Goal: Task Accomplishment & Management: Manage account settings

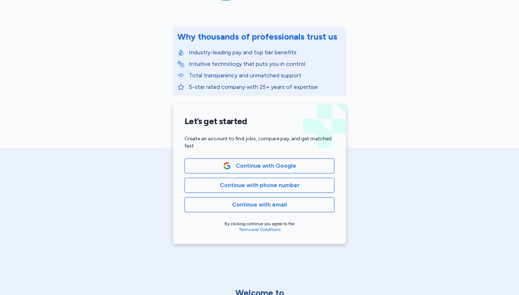
scroll to position [73, 0]
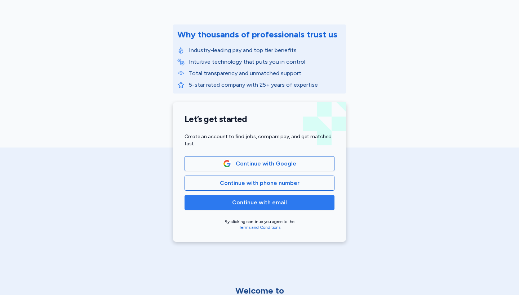
click at [287, 206] on span "Continue with email" at bounding box center [260, 203] width 138 height 9
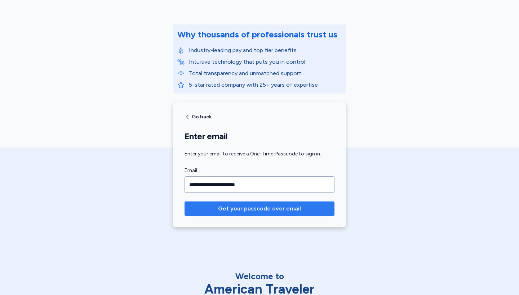
type input "**********"
click at [273, 209] on span "Get your passcode over email" at bounding box center [259, 209] width 83 height 9
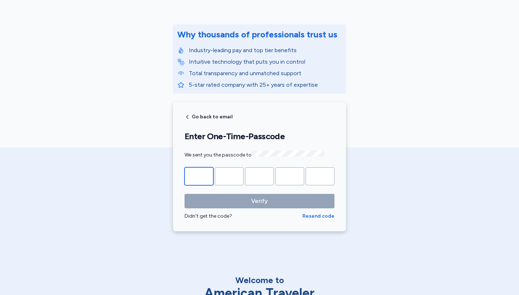
type input "*"
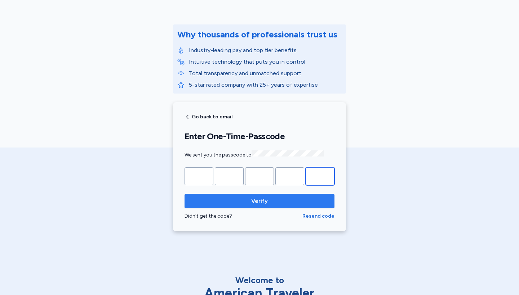
type input "*"
click at [269, 198] on span "Verify" at bounding box center [259, 201] width 138 height 9
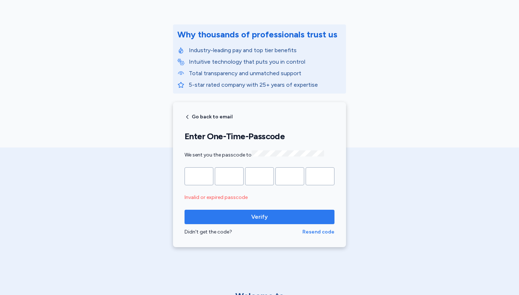
click at [318, 231] on span "Resend code" at bounding box center [318, 232] width 32 height 7
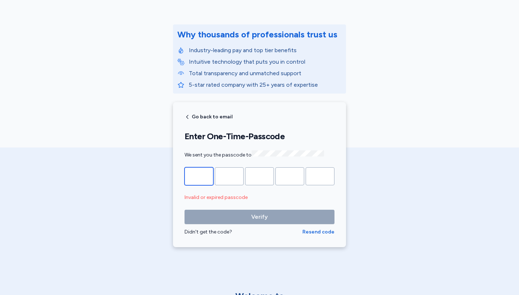
click at [210, 176] on input "Please enter OTP character 1" at bounding box center [198, 177] width 29 height 18
type input "*"
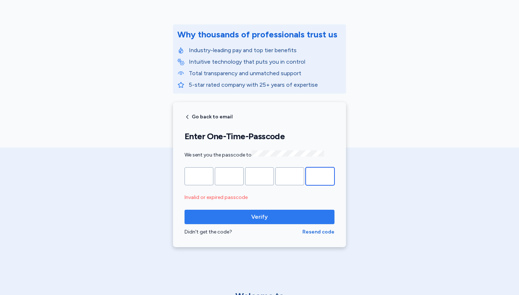
type input "*"
click at [235, 213] on span "Verify" at bounding box center [259, 217] width 138 height 9
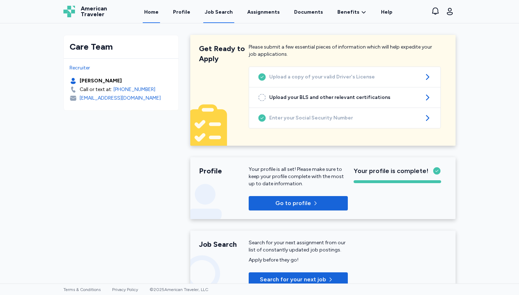
click at [230, 15] on div "Job Search" at bounding box center [219, 12] width 28 height 7
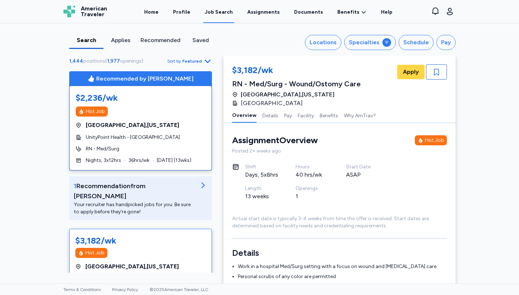
scroll to position [1, 0]
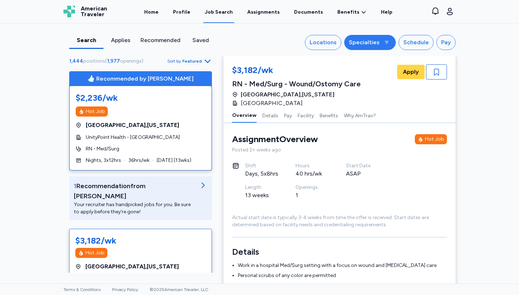
click at [385, 44] on span "button" at bounding box center [387, 43] width 6 height 6
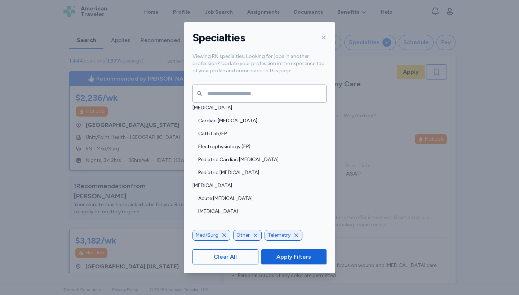
scroll to position [86, 0]
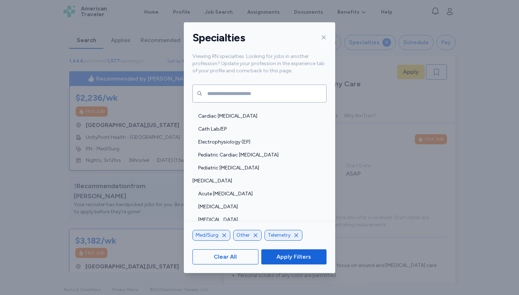
click at [207, 235] on span "Med/Surg" at bounding box center [207, 235] width 23 height 7
click at [210, 237] on span "Med/Surg" at bounding box center [207, 235] width 23 height 7
click at [282, 256] on span "Apply Filters" at bounding box center [293, 257] width 35 height 9
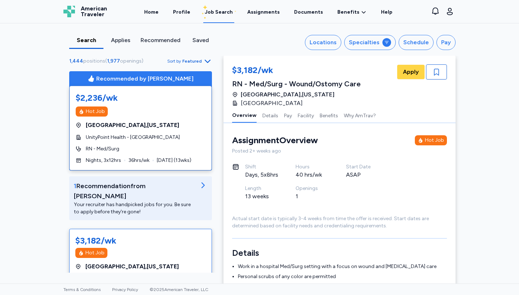
scroll to position [0, 0]
click at [326, 41] on div "Locations" at bounding box center [323, 42] width 27 height 9
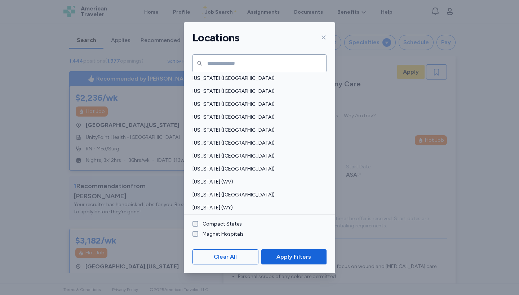
scroll to position [522, 0]
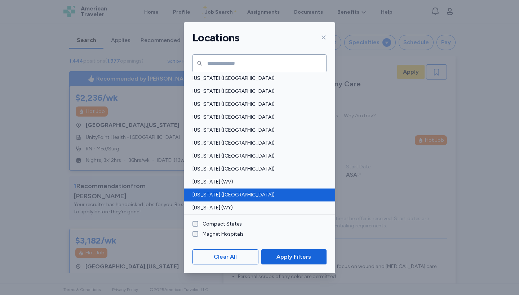
click at [222, 193] on span "[US_STATE] ([GEOGRAPHIC_DATA])" at bounding box center [257, 195] width 130 height 7
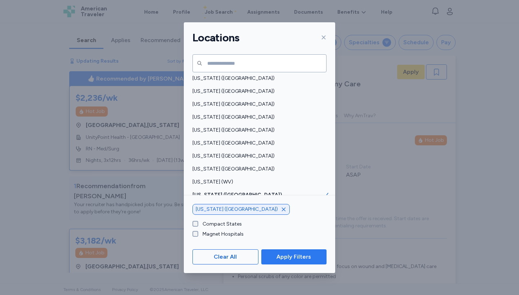
click at [293, 254] on span "Apply Filters" at bounding box center [293, 257] width 35 height 9
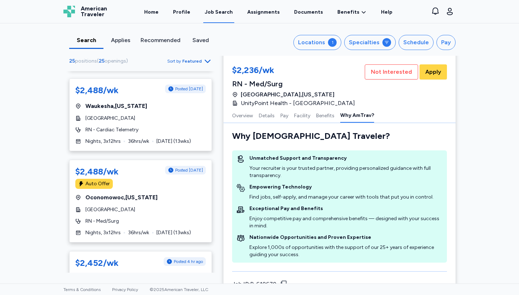
scroll to position [406, 0]
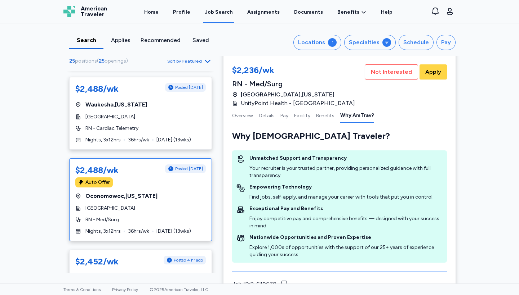
click at [166, 205] on div "[GEOGRAPHIC_DATA]" at bounding box center [140, 208] width 130 height 7
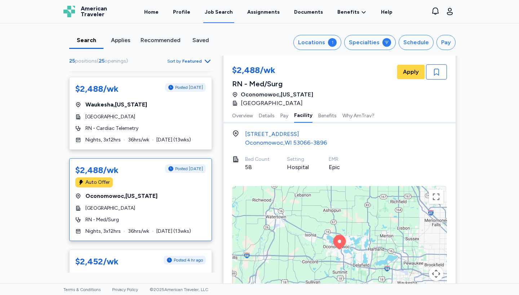
click at [34, 171] on div "Search Applies Recommended Saved Locations 1 Specialties Schedule Pay 25 positi…" at bounding box center [259, 153] width 519 height 261
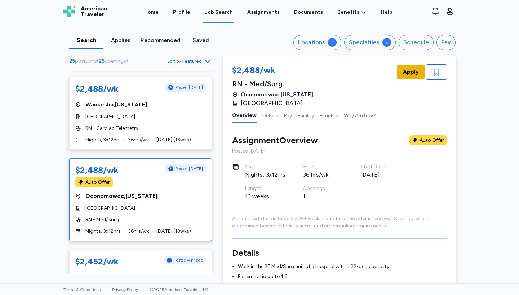
click at [414, 69] on span "Apply" at bounding box center [411, 72] width 16 height 9
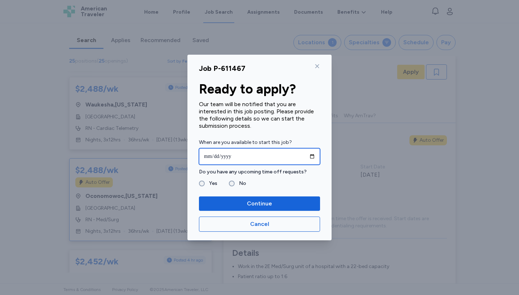
click at [207, 155] on input "date" at bounding box center [259, 156] width 121 height 17
type input "**********"
click at [284, 106] on div "Our team will be notified that you are interested in this job posting. Please p…" at bounding box center [259, 115] width 121 height 29
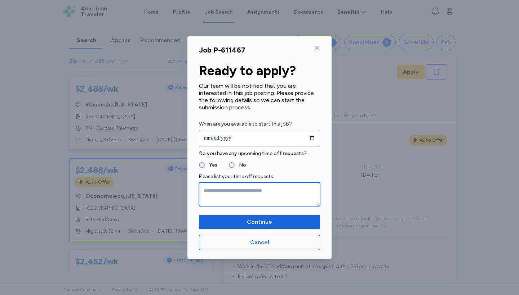
click at [226, 187] on textarea at bounding box center [259, 195] width 121 height 24
click at [221, 192] on textarea "**********" at bounding box center [259, 195] width 121 height 24
type textarea "**********"
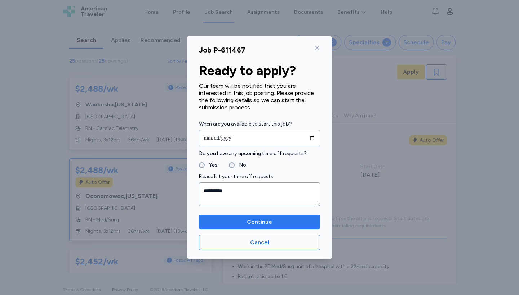
click at [240, 221] on span "Continue" at bounding box center [260, 222] width 110 height 9
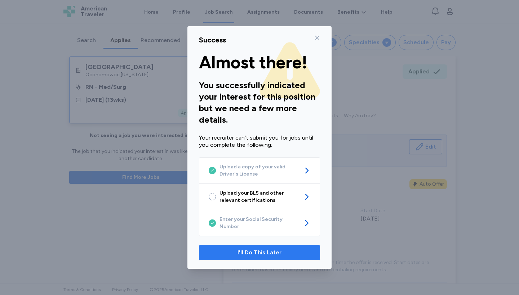
click at [282, 253] on span "I'll Do This Later" at bounding box center [259, 253] width 109 height 9
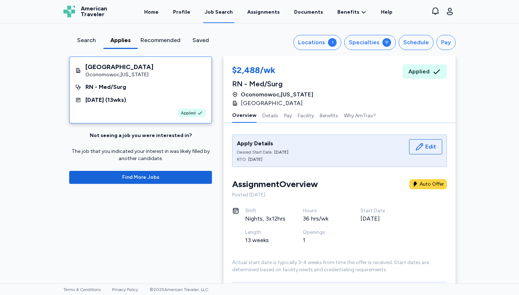
click at [90, 41] on div "Search" at bounding box center [86, 40] width 28 height 9
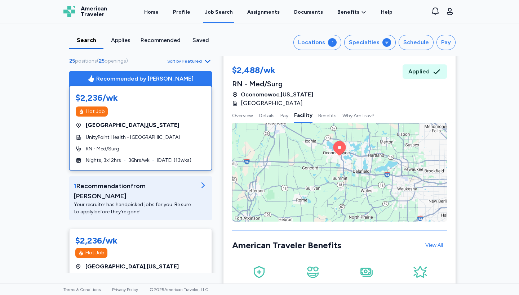
scroll to position [874, 0]
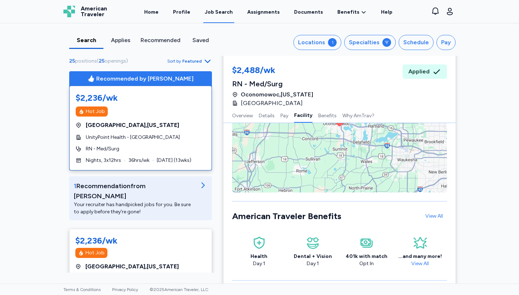
click at [27, 150] on div "Search Applies Recommended Saved Locations 1 Specialties Schedule Pay 25 positi…" at bounding box center [259, 153] width 519 height 261
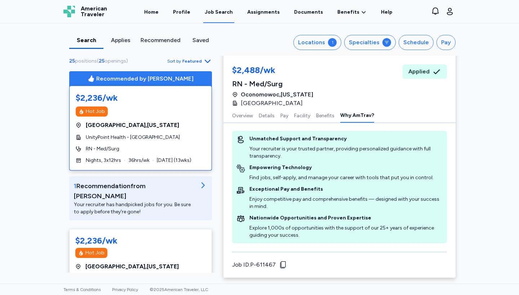
scroll to position [0, 0]
click at [40, 191] on div "Search Applies Recommended Saved Locations 1 Specialties Schedule Pay 25 positi…" at bounding box center [259, 153] width 519 height 261
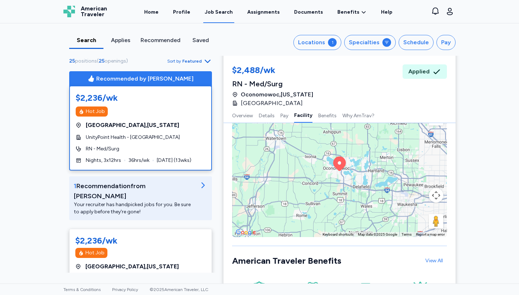
scroll to position [797, 0]
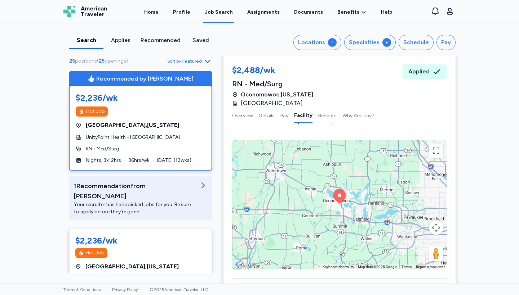
click at [189, 63] on span "Featured" at bounding box center [191, 61] width 19 height 6
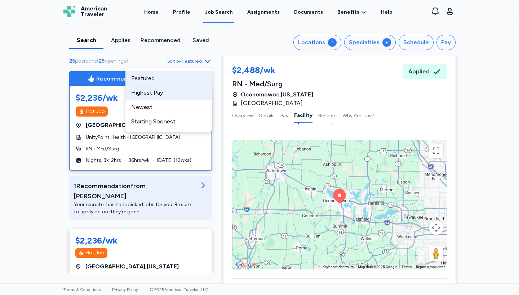
click at [166, 100] on div "Highest Pay" at bounding box center [168, 93] width 86 height 14
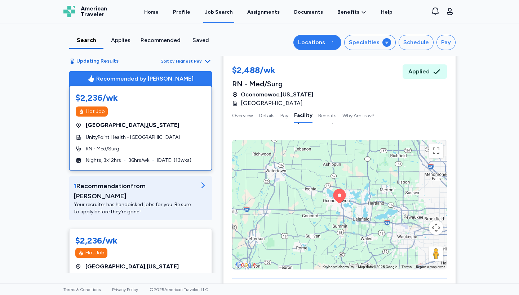
click at [333, 48] on button "Locations 1" at bounding box center [317, 42] width 48 height 15
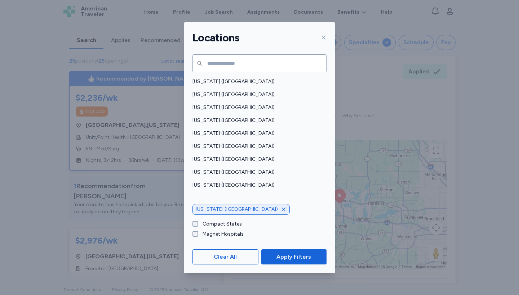
click at [281, 210] on icon "button" at bounding box center [284, 210] width 6 height 6
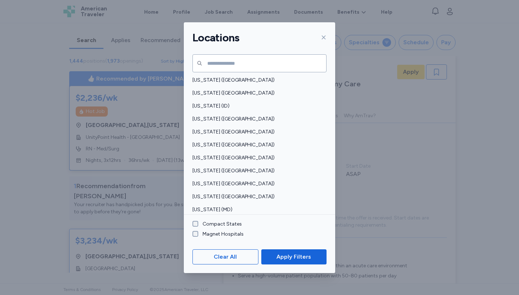
scroll to position [132, 0]
click at [308, 256] on span "Apply Filters" at bounding box center [293, 257] width 35 height 9
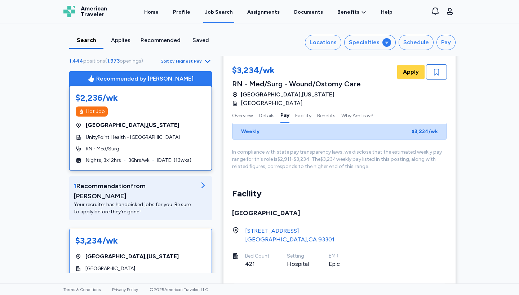
scroll to position [699, 0]
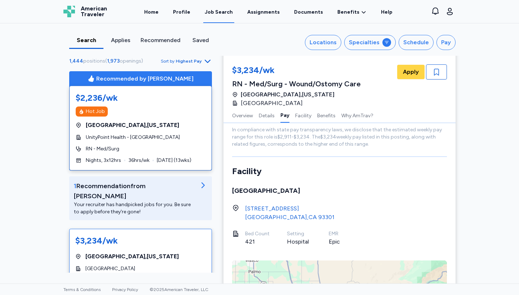
click at [46, 144] on div "Search Applies Recommended Saved Locations Specialties Schedule Pay 1,444 posit…" at bounding box center [259, 153] width 519 height 261
click at [143, 173] on div "Recommended by [PERSON_NAME] $2,236/wk Hot Job [GEOGRAPHIC_DATA] , [US_STATE] U…" at bounding box center [140, 145] width 143 height 149
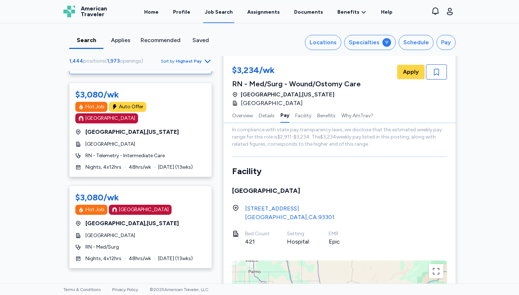
scroll to position [595, 0]
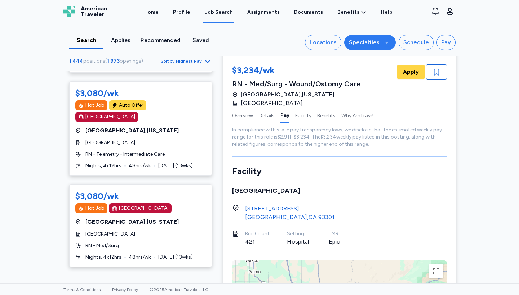
click at [378, 46] on div "Specialties" at bounding box center [364, 42] width 31 height 9
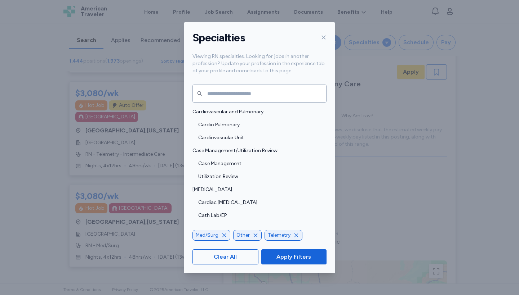
click at [322, 37] on icon at bounding box center [324, 38] width 6 height 6
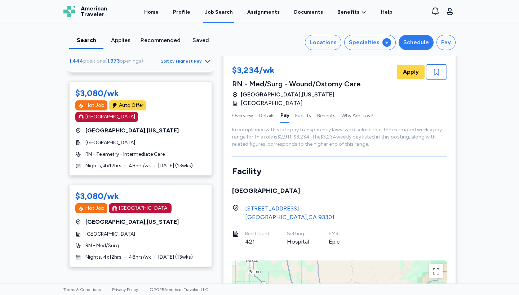
click at [429, 43] on button "Schedule" at bounding box center [416, 42] width 35 height 15
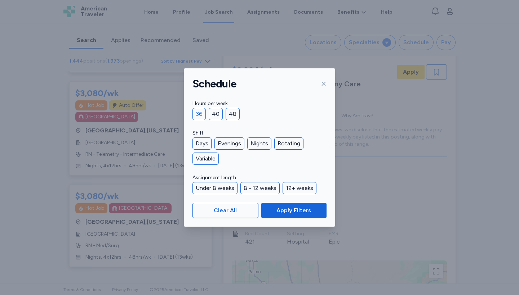
click at [196, 117] on div "36" at bounding box center [198, 114] width 13 height 12
click at [285, 217] on button "Apply Filters" at bounding box center [293, 210] width 65 height 15
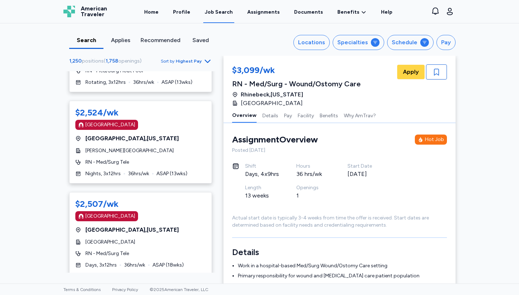
scroll to position [1917, 0]
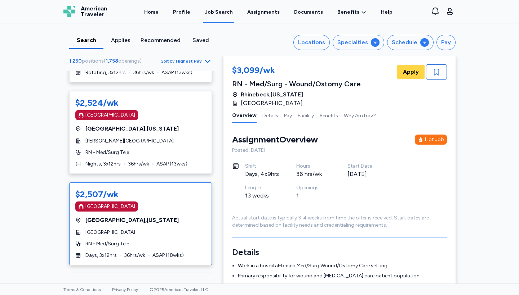
click at [153, 183] on div "$2,507/wk [GEOGRAPHIC_DATA] [GEOGRAPHIC_DATA] , [US_STATE] [GEOGRAPHIC_DATA] Ma…" at bounding box center [140, 224] width 143 height 83
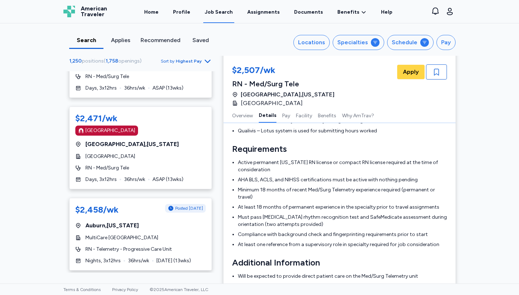
scroll to position [187, 0]
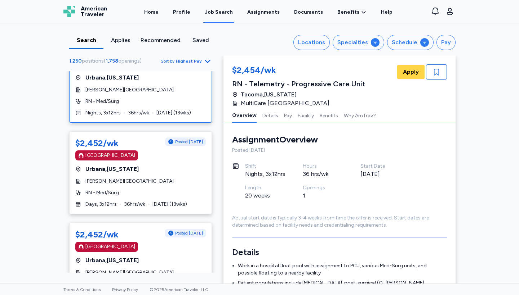
scroll to position [378, 0]
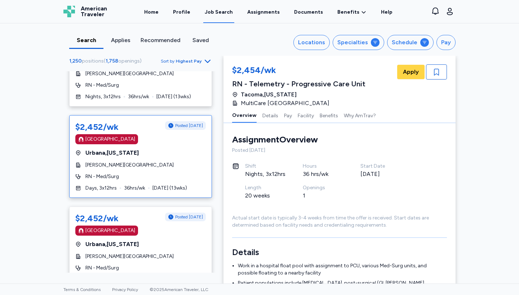
click at [163, 149] on div "[GEOGRAPHIC_DATA] , [US_STATE]" at bounding box center [140, 153] width 130 height 9
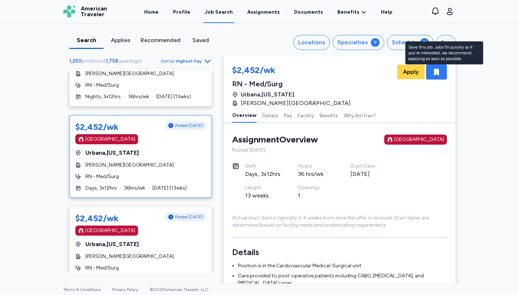
click at [440, 71] on icon "button" at bounding box center [436, 72] width 9 height 9
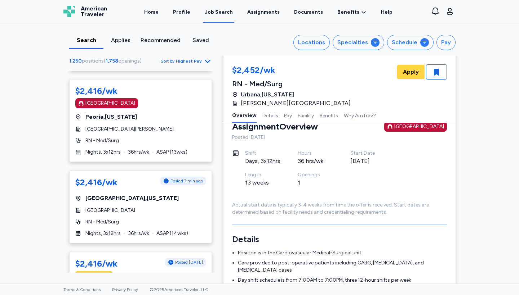
scroll to position [22, 0]
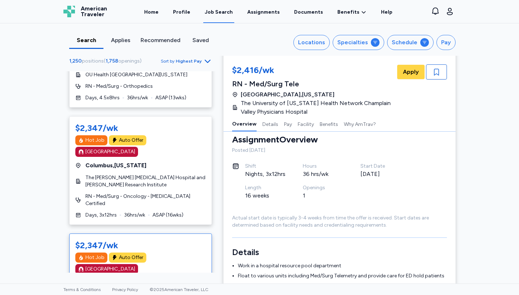
scroll to position [4201, 0]
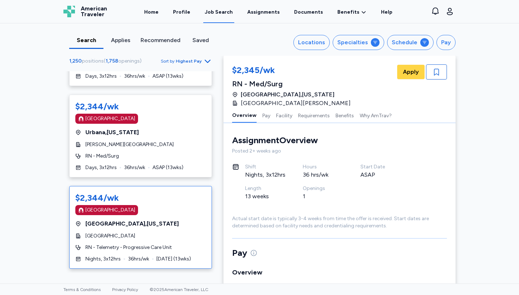
scroll to position [1499, 0]
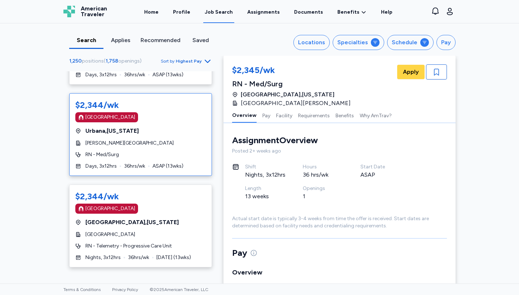
click at [152, 140] on div "[PERSON_NAME][GEOGRAPHIC_DATA]" at bounding box center [140, 143] width 130 height 7
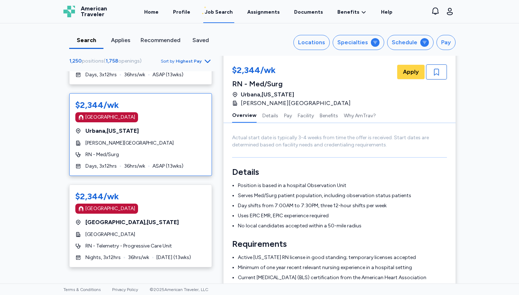
scroll to position [82, 0]
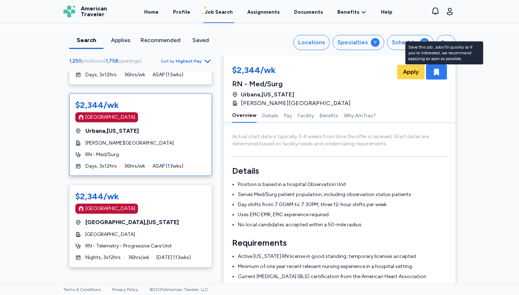
click at [431, 72] on div "button" at bounding box center [436, 71] width 21 height 15
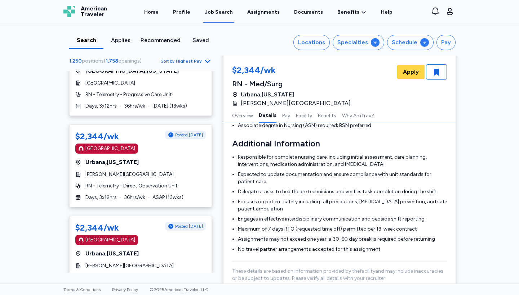
scroll to position [223, 0]
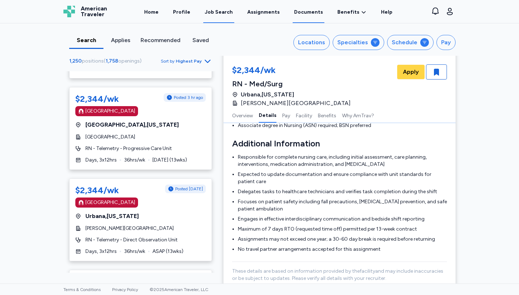
click at [308, 13] on link "Documents" at bounding box center [309, 12] width 32 height 22
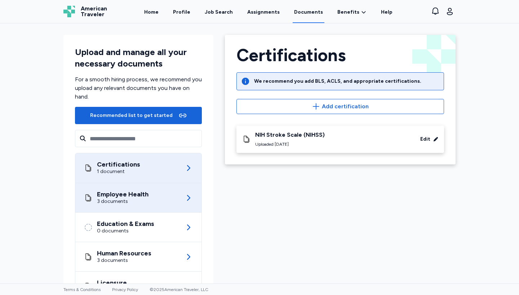
click at [164, 191] on div "Employee Health 3 documents" at bounding box center [138, 197] width 109 height 29
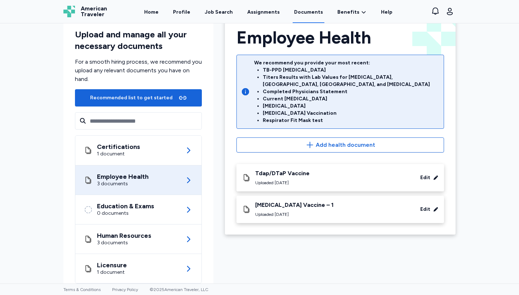
scroll to position [29, 0]
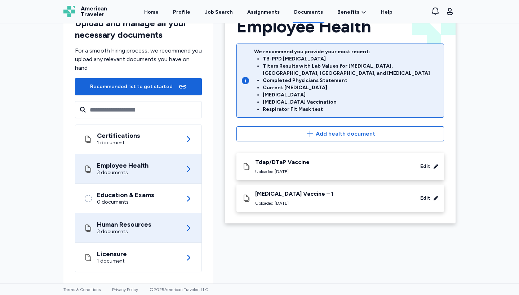
click at [145, 225] on div "Human Resources" at bounding box center [124, 224] width 54 height 7
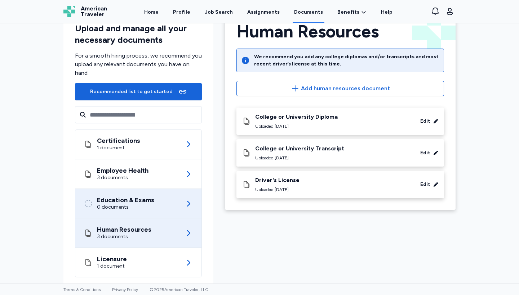
scroll to position [28, 0]
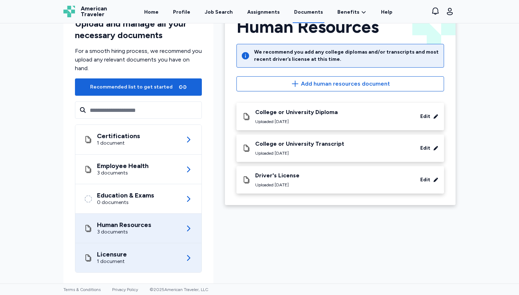
click at [148, 251] on div "Licensure 1 document" at bounding box center [138, 258] width 109 height 29
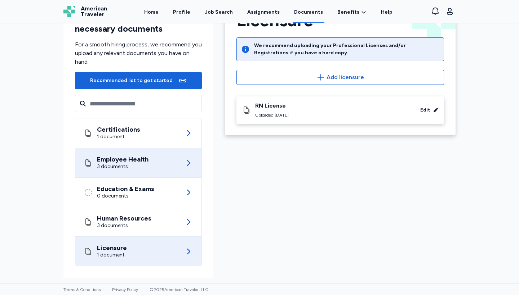
scroll to position [35, 0]
click at [167, 167] on div "Employee Health 3 documents" at bounding box center [138, 162] width 109 height 29
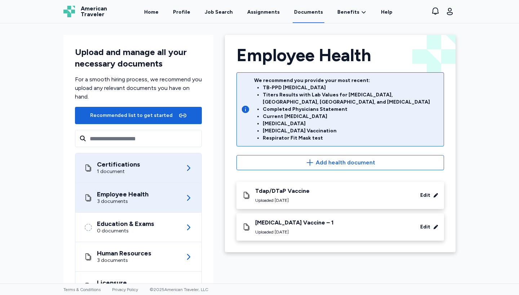
click at [173, 157] on div "Certifications 1 document" at bounding box center [138, 168] width 109 height 30
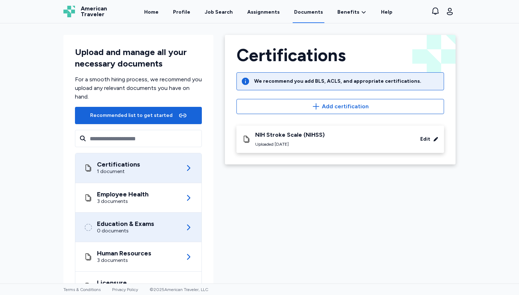
click at [161, 219] on div "Education & Exams 0 documents" at bounding box center [138, 227] width 109 height 29
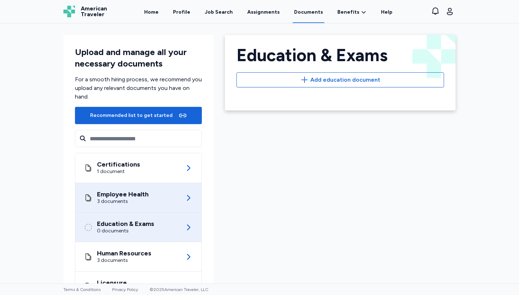
click at [159, 197] on div "Employee Health 3 documents" at bounding box center [138, 197] width 109 height 29
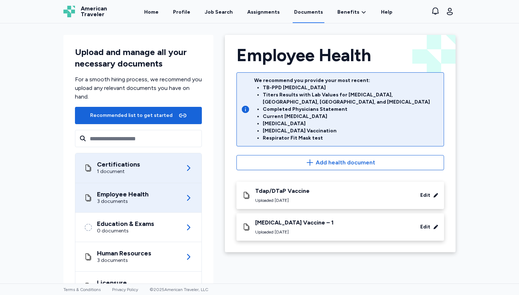
click at [159, 178] on div "Certifications 1 document" at bounding box center [138, 168] width 109 height 30
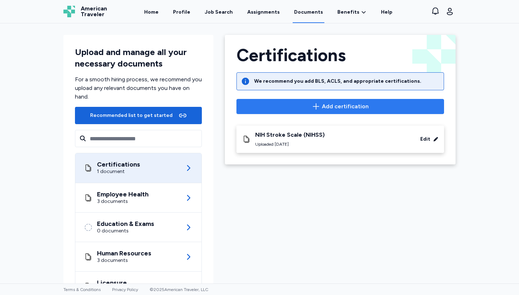
click at [270, 104] on span "Add certification" at bounding box center [339, 106] width 195 height 9
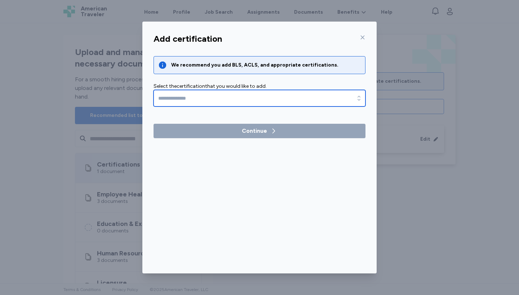
click at [270, 102] on input "text" at bounding box center [259, 98] width 212 height 17
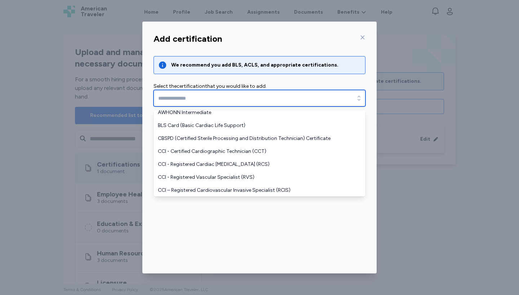
scroll to position [228, 0]
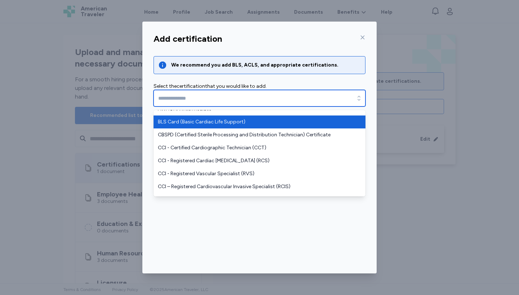
type input "**********"
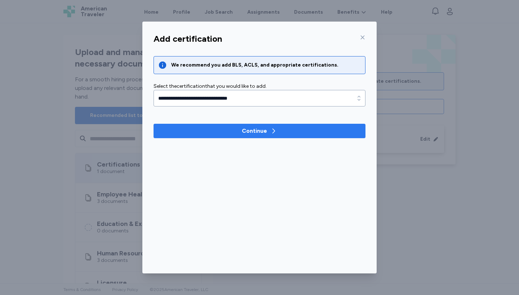
click at [236, 136] on button "Continue" at bounding box center [259, 131] width 212 height 14
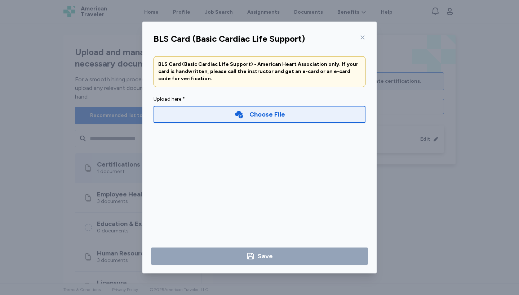
click at [229, 113] on div "Choose File" at bounding box center [259, 114] width 212 height 17
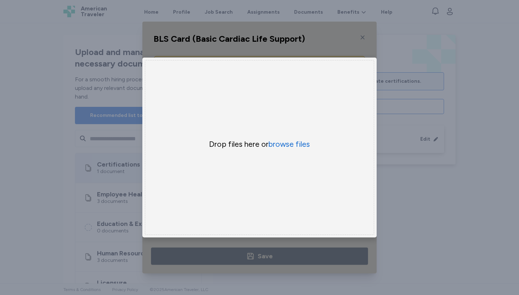
click at [298, 151] on div "Drop files here or browse files" at bounding box center [259, 147] width 229 height 175
click at [296, 148] on button "browse files" at bounding box center [288, 144] width 41 height 10
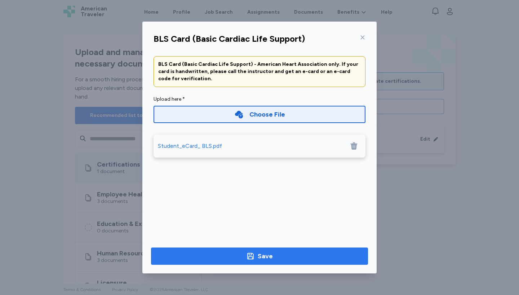
click at [301, 254] on span "Save" at bounding box center [259, 257] width 205 height 10
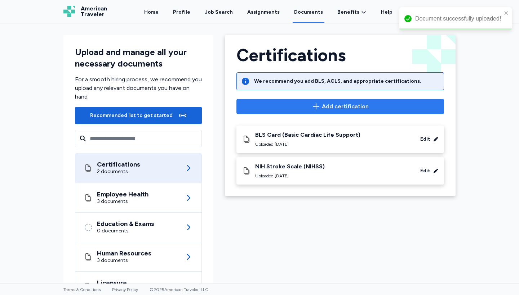
click at [327, 106] on span "Add certification" at bounding box center [345, 106] width 47 height 9
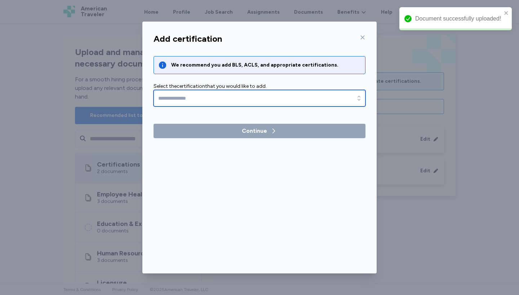
click at [295, 96] on input "text" at bounding box center [259, 98] width 212 height 17
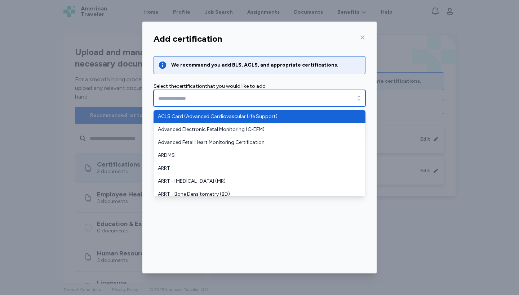
type input "**********"
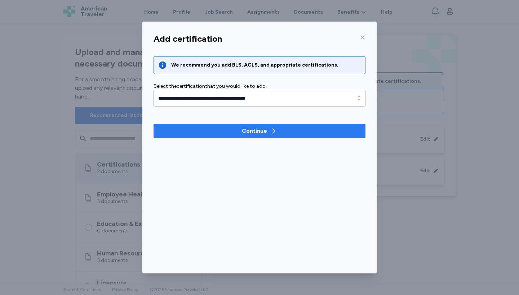
click at [275, 124] on button "Continue" at bounding box center [259, 131] width 212 height 14
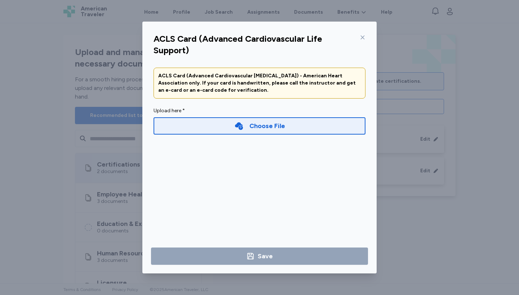
click at [251, 127] on div "Choose File" at bounding box center [267, 126] width 36 height 10
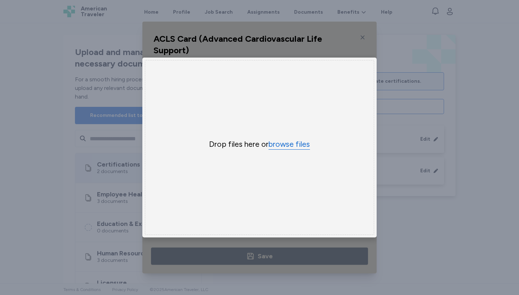
click at [284, 148] on button "browse files" at bounding box center [288, 144] width 41 height 10
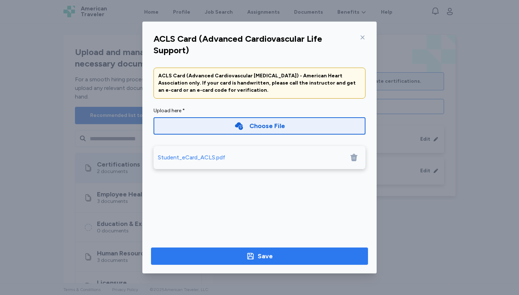
click at [285, 253] on span "Save" at bounding box center [259, 257] width 205 height 10
